Goal: Information Seeking & Learning: Check status

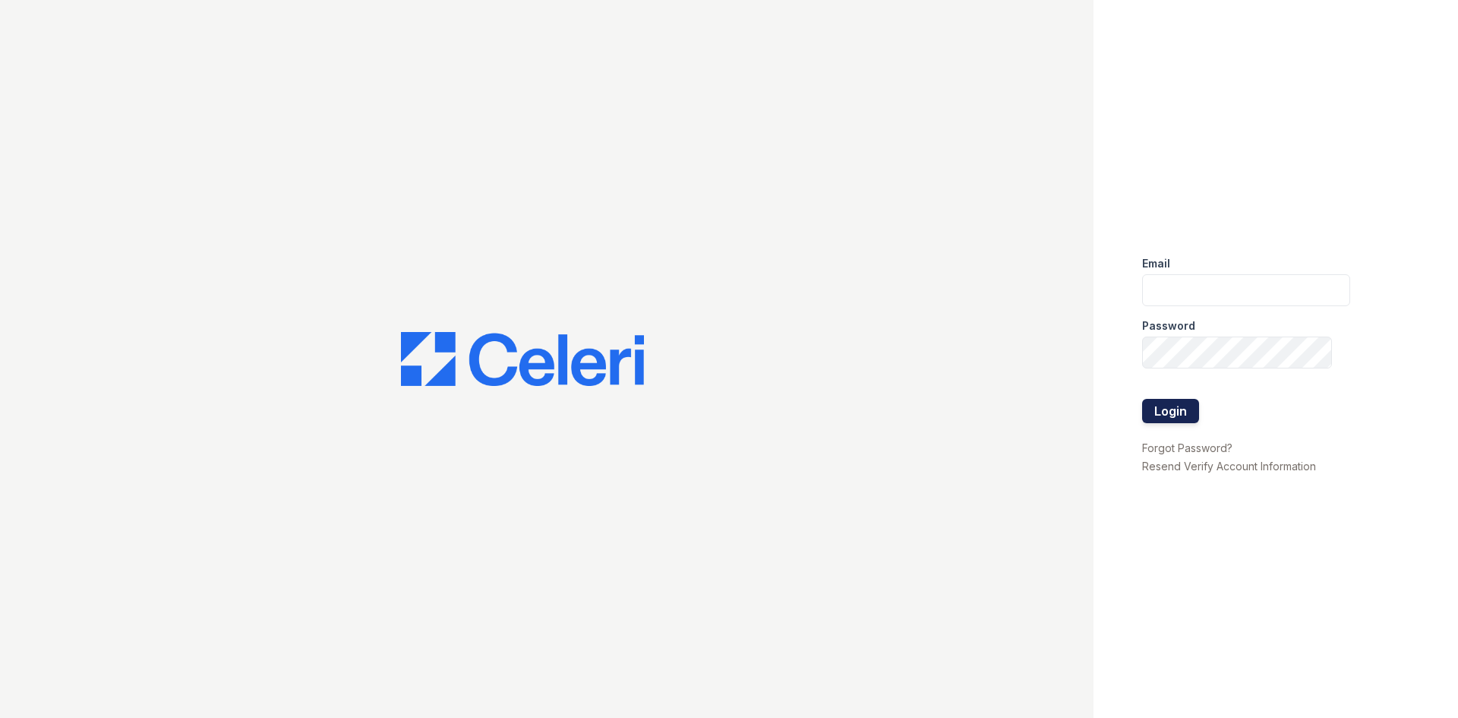
type input "kdominguez@trinity-pm.com"
click at [1158, 399] on button "Login" at bounding box center [1170, 411] width 57 height 24
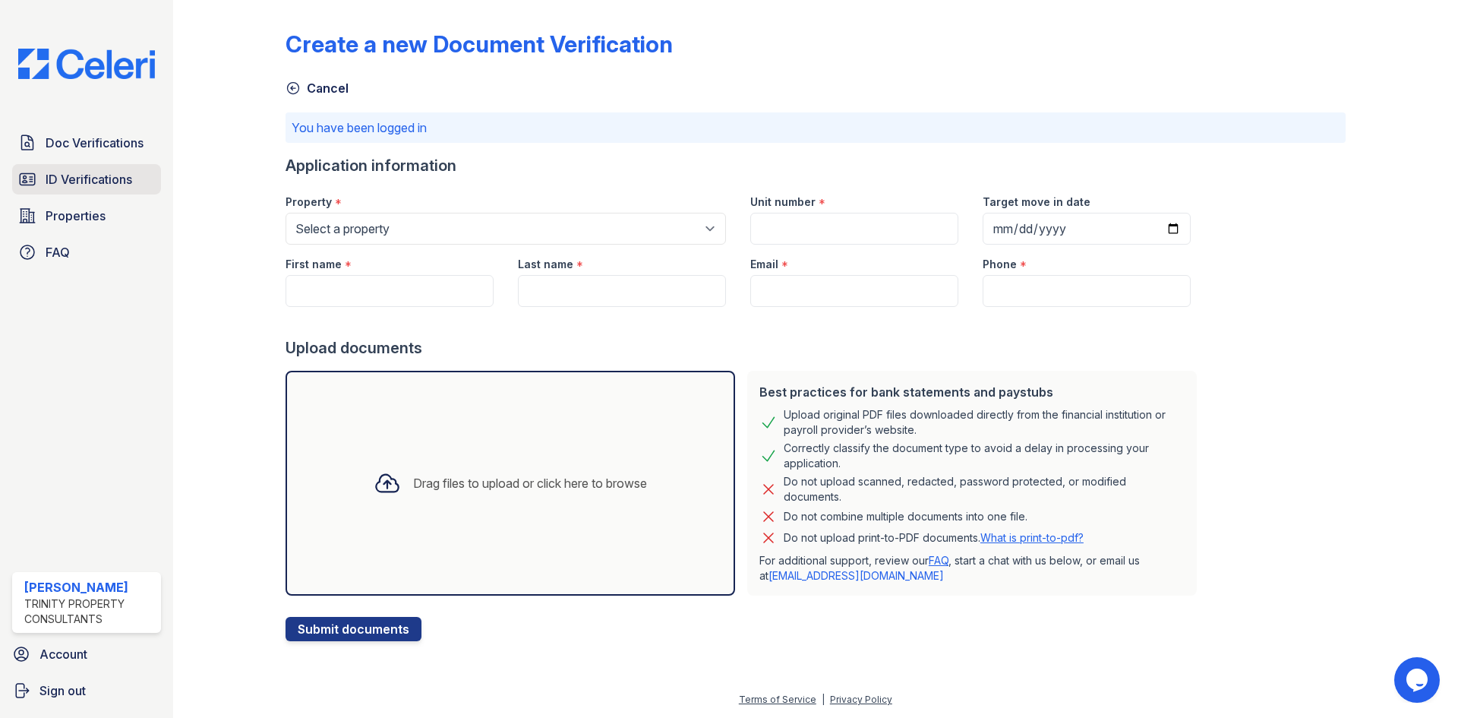
click at [50, 166] on link "ID Verifications" at bounding box center [86, 179] width 149 height 30
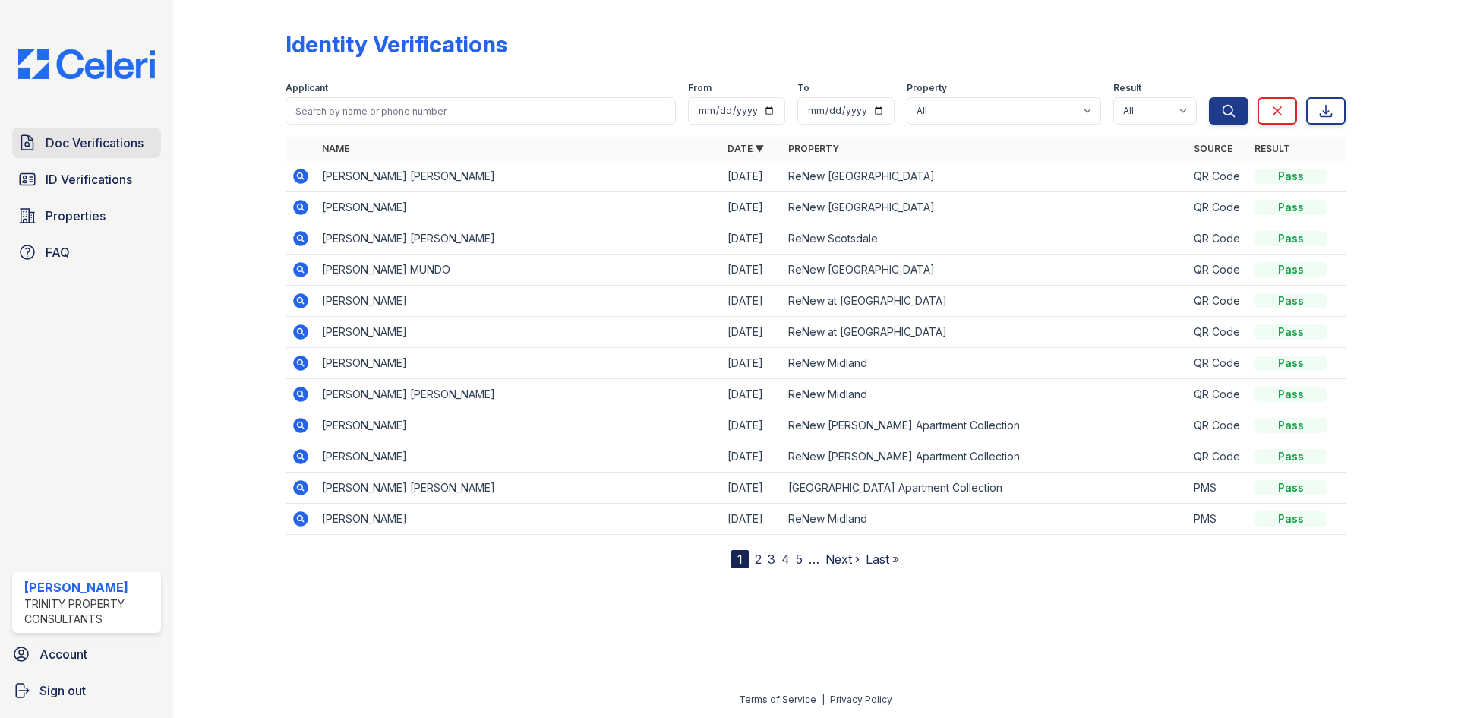
click at [118, 138] on span "Doc Verifications" at bounding box center [95, 143] width 98 height 18
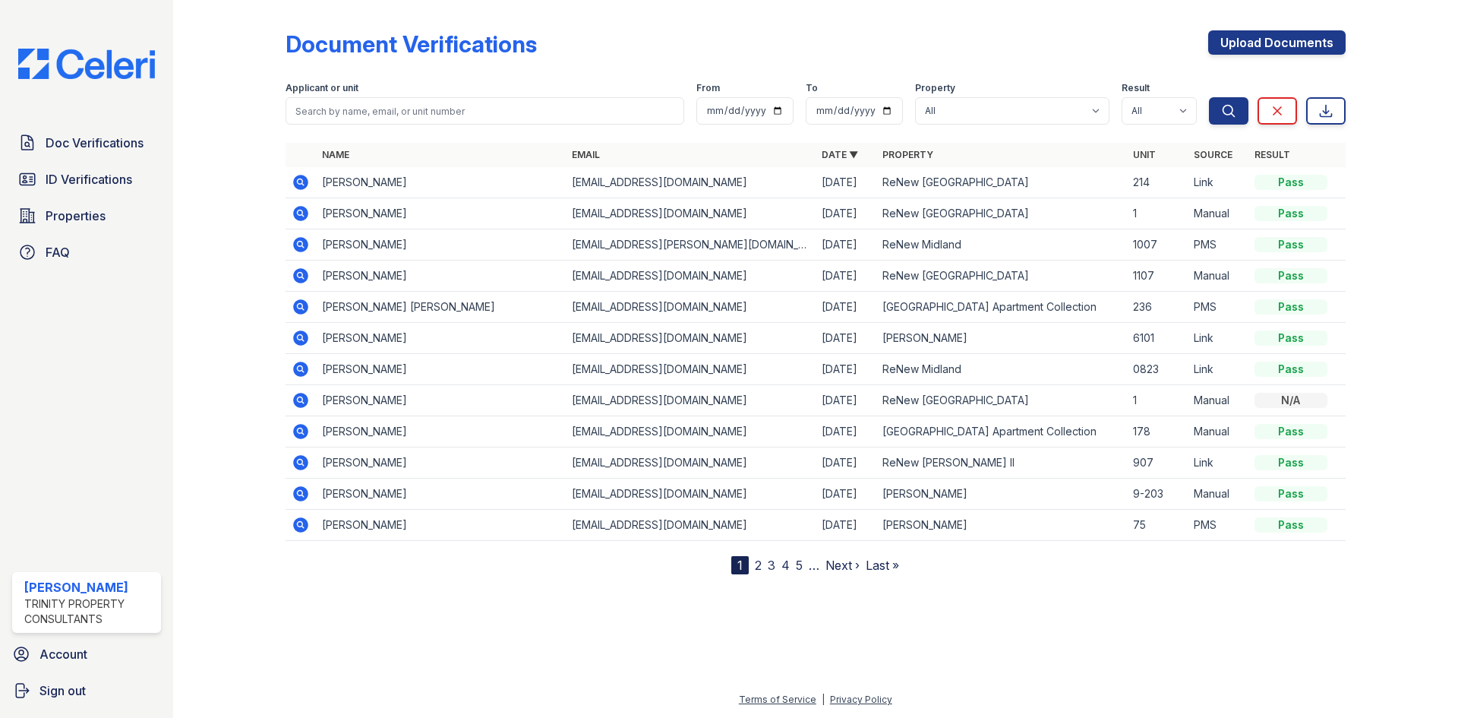
click at [302, 404] on icon at bounding box center [300, 400] width 15 height 15
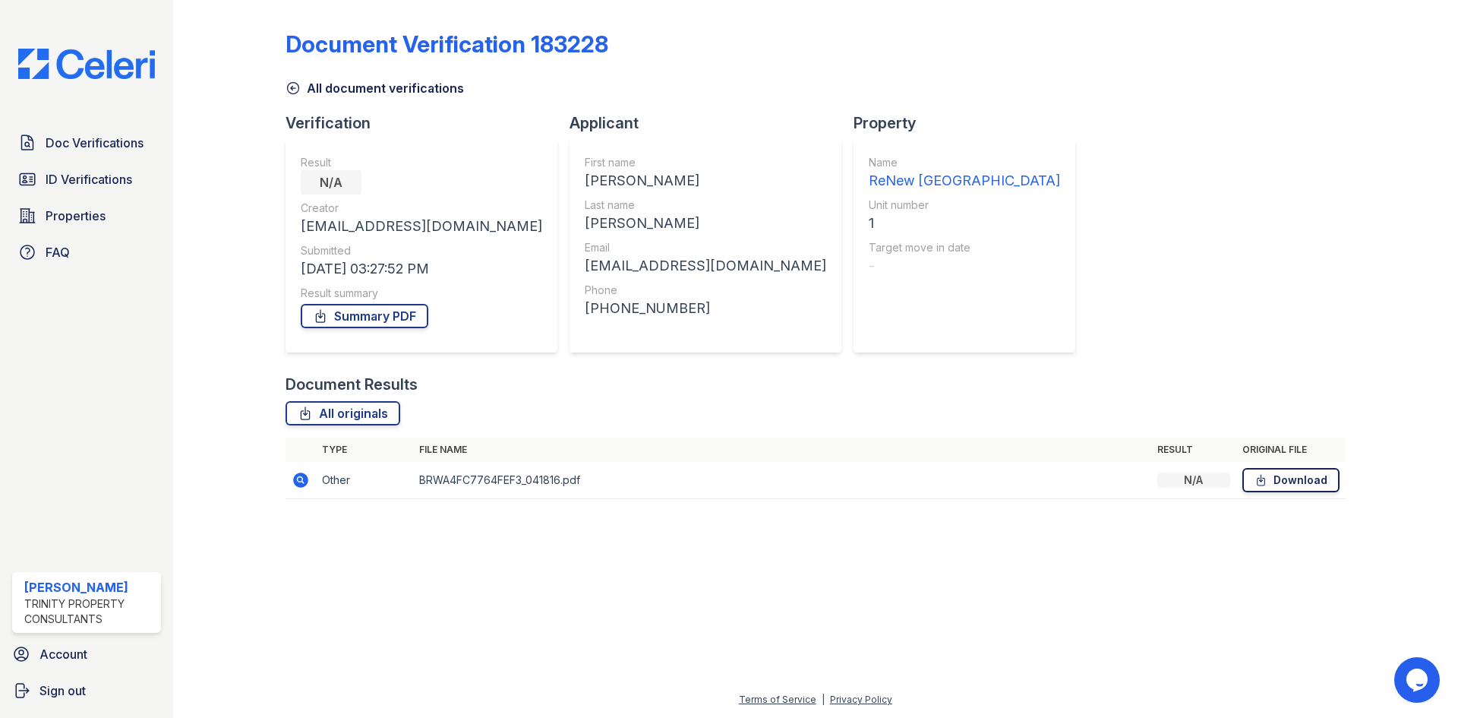
click at [1299, 483] on link "Download" at bounding box center [1290, 480] width 97 height 24
drag, startPoint x: 355, startPoint y: 310, endPoint x: 376, endPoint y: 304, distance: 22.1
click at [355, 310] on link "Summary PDF" at bounding box center [365, 316] width 128 height 24
click at [106, 144] on span "Doc Verifications" at bounding box center [95, 143] width 98 height 18
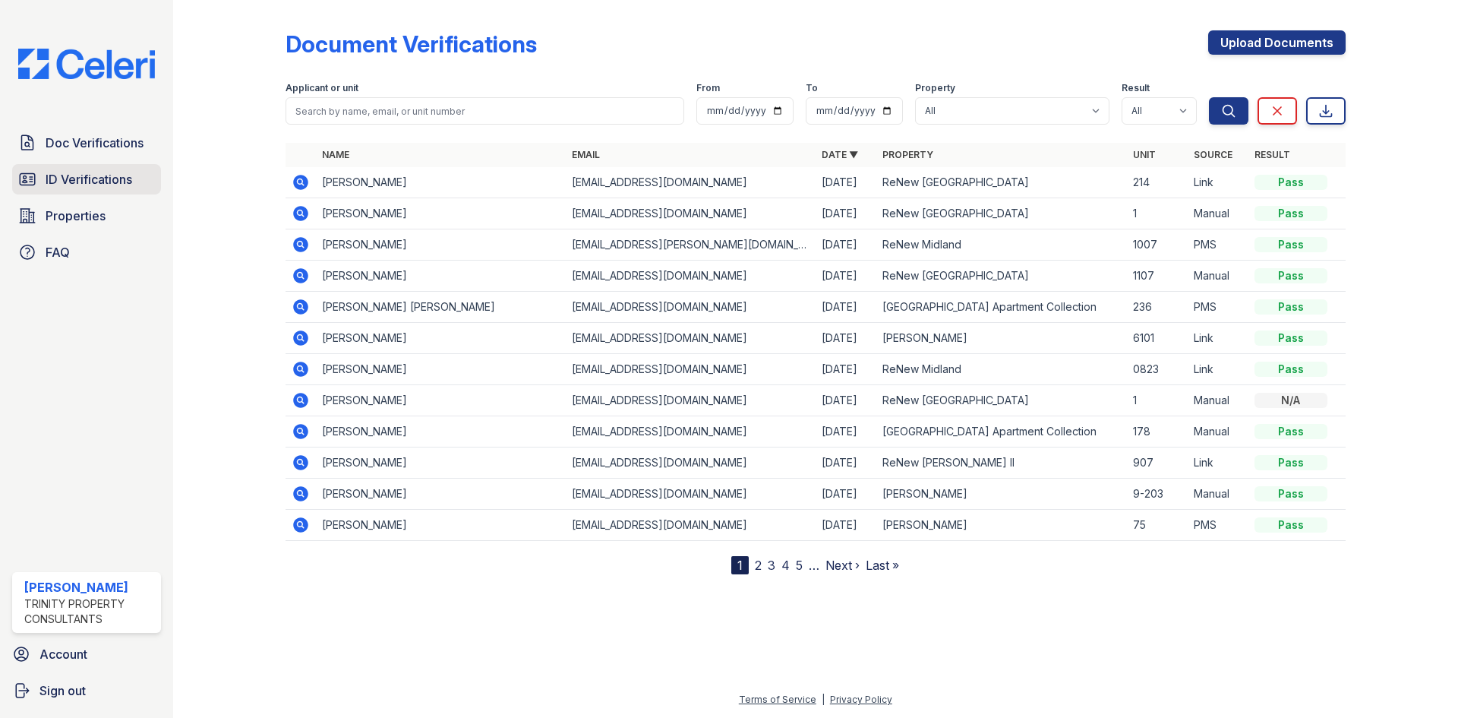
click at [131, 186] on span "ID Verifications" at bounding box center [89, 179] width 87 height 18
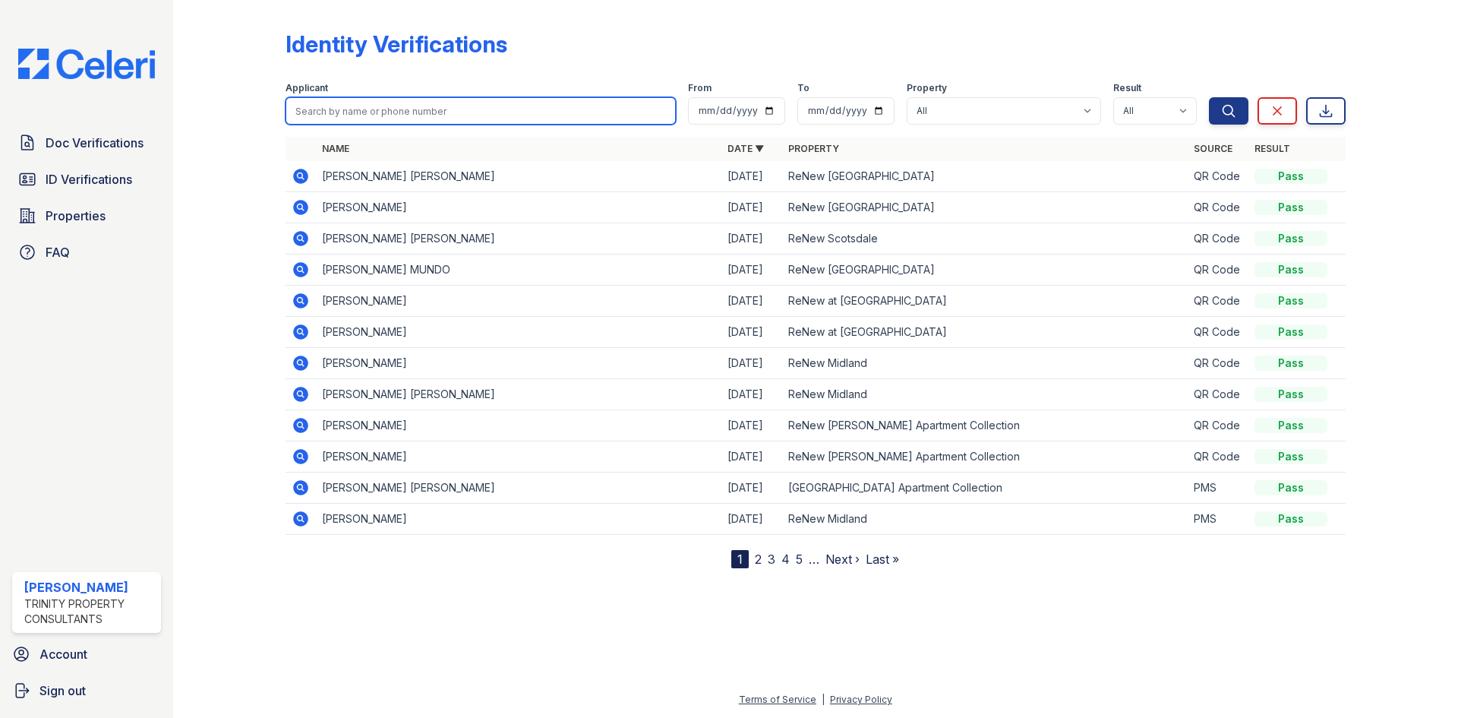
click at [380, 109] on input "search" at bounding box center [481, 110] width 390 height 27
type input "/alexis"
click at [1209, 97] on button "Search" at bounding box center [1228, 110] width 39 height 27
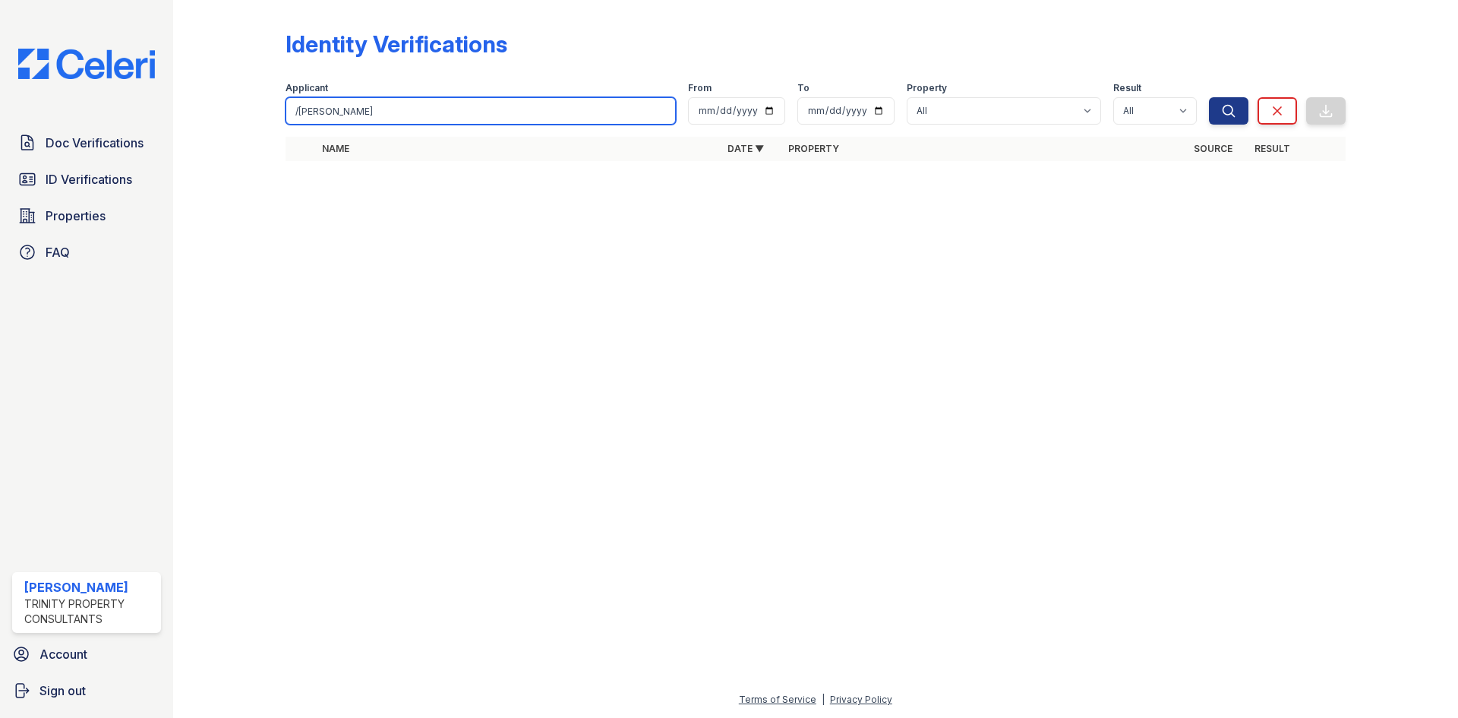
click at [380, 109] on input "/alexis" at bounding box center [481, 110] width 390 height 27
type input "/Alexis"
click at [1209, 97] on button "Search" at bounding box center [1228, 110] width 39 height 27
click at [303, 109] on input "/Alexis" at bounding box center [481, 110] width 390 height 27
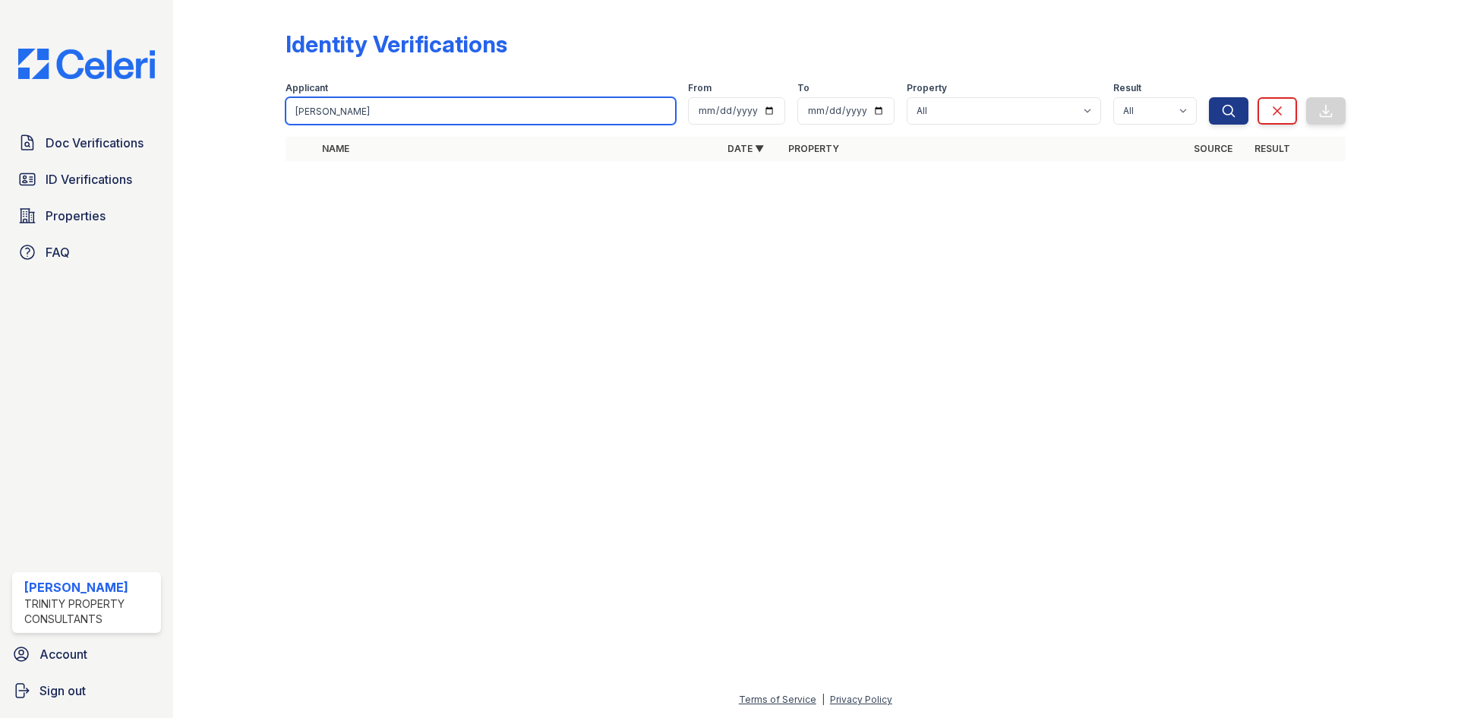
type input "Alexis"
click at [1209, 97] on button "Search" at bounding box center [1228, 110] width 39 height 27
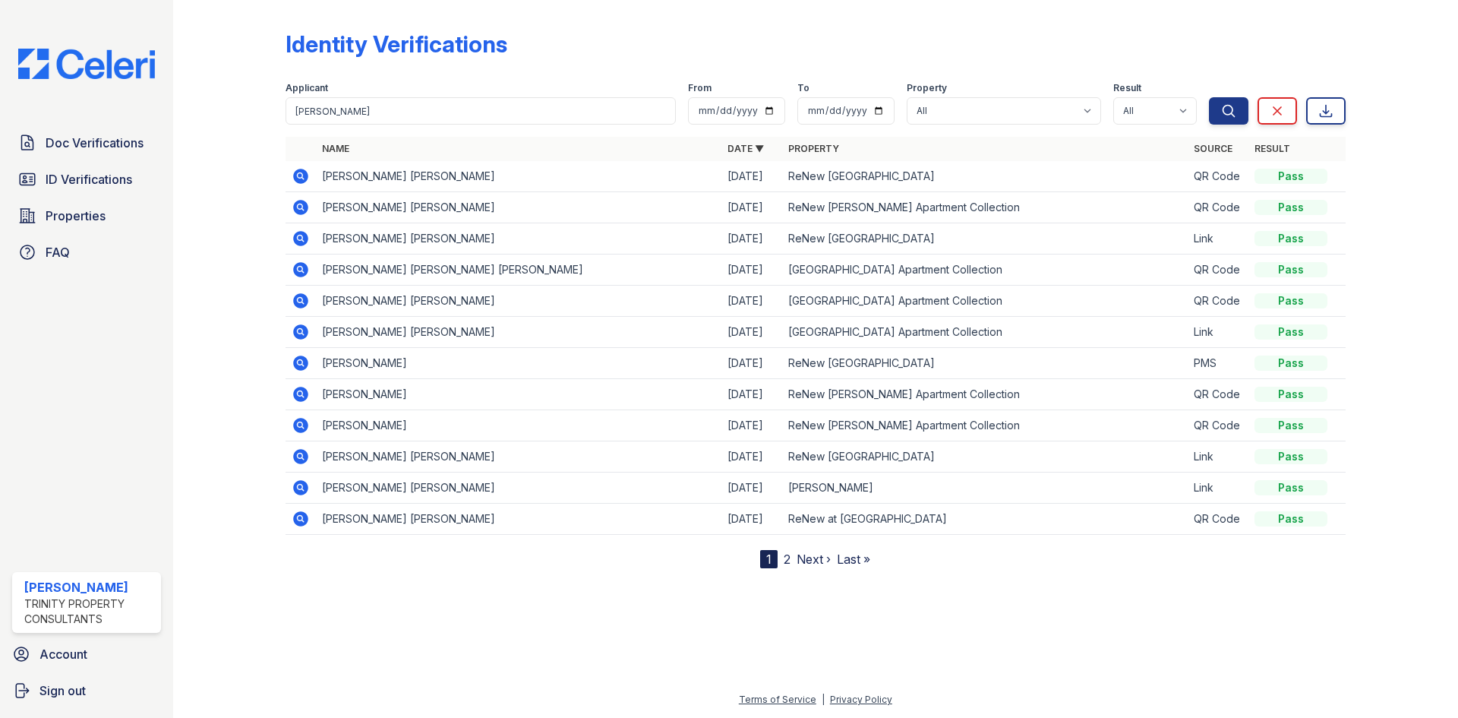
click at [299, 172] on icon at bounding box center [301, 176] width 18 height 18
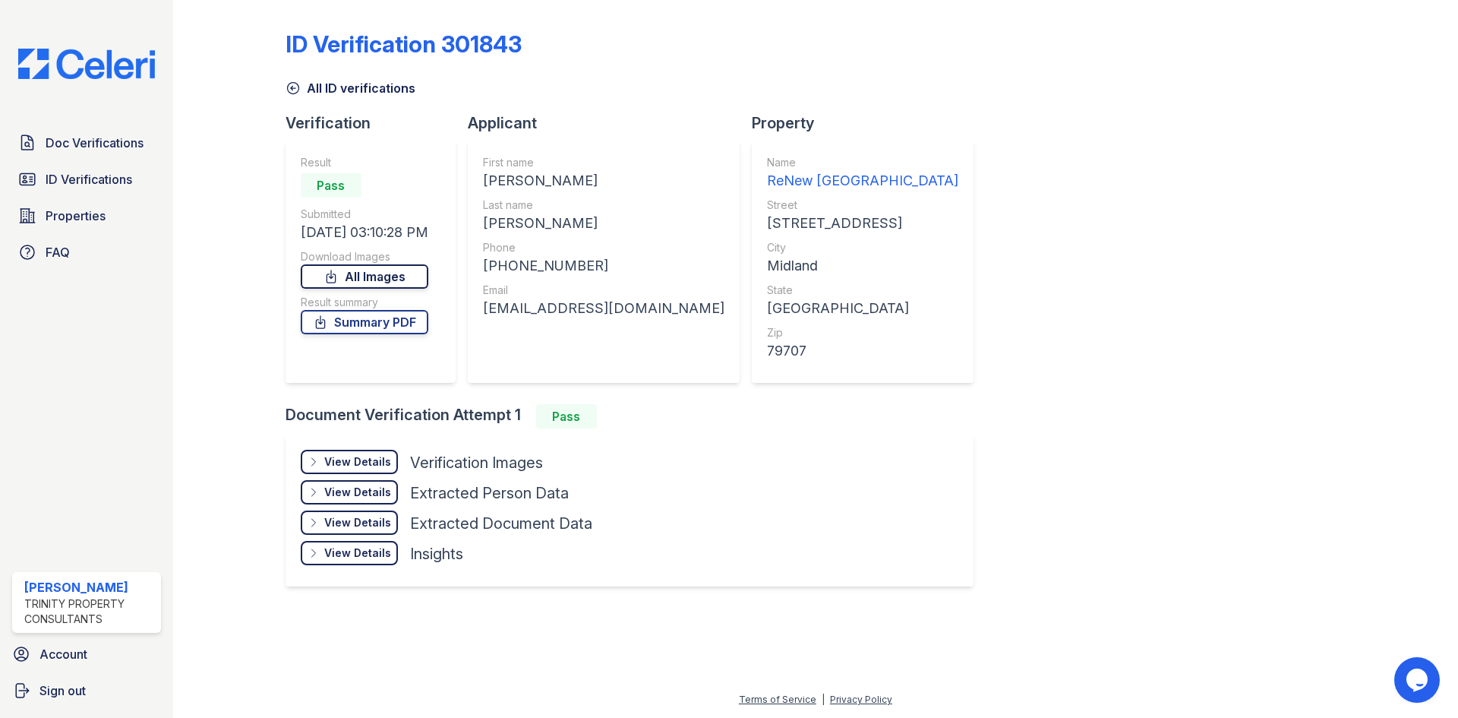
click at [386, 281] on link "All Images" at bounding box center [365, 276] width 128 height 24
click at [394, 265] on link "All Images" at bounding box center [365, 276] width 128 height 24
click at [369, 322] on link "Summary PDF" at bounding box center [365, 322] width 128 height 24
